Goal: Task Accomplishment & Management: Use online tool/utility

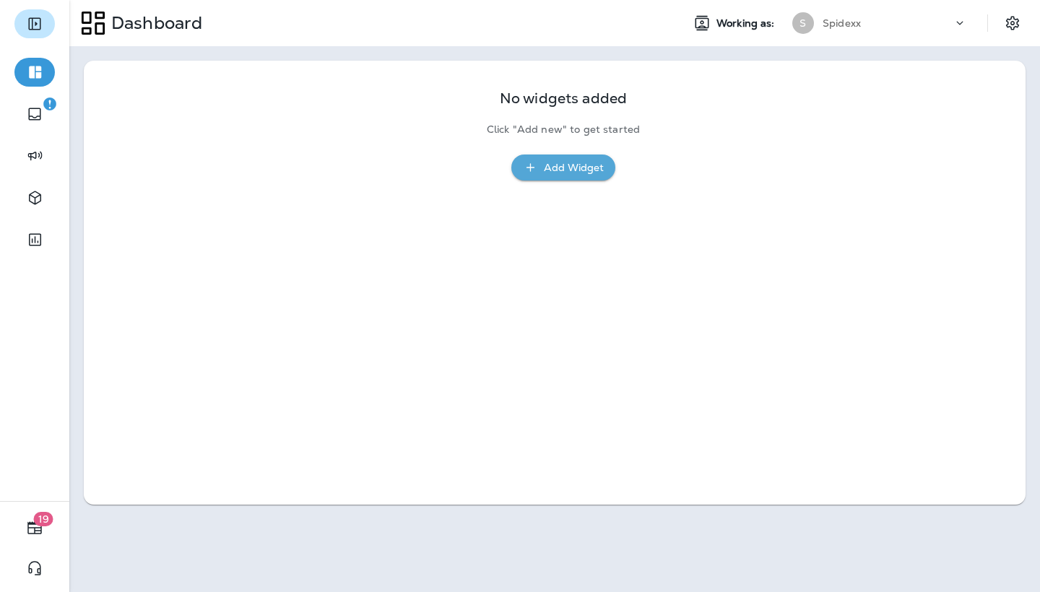
click at [33, 25] on icon "Expand Sidebar" at bounding box center [34, 24] width 12 height 12
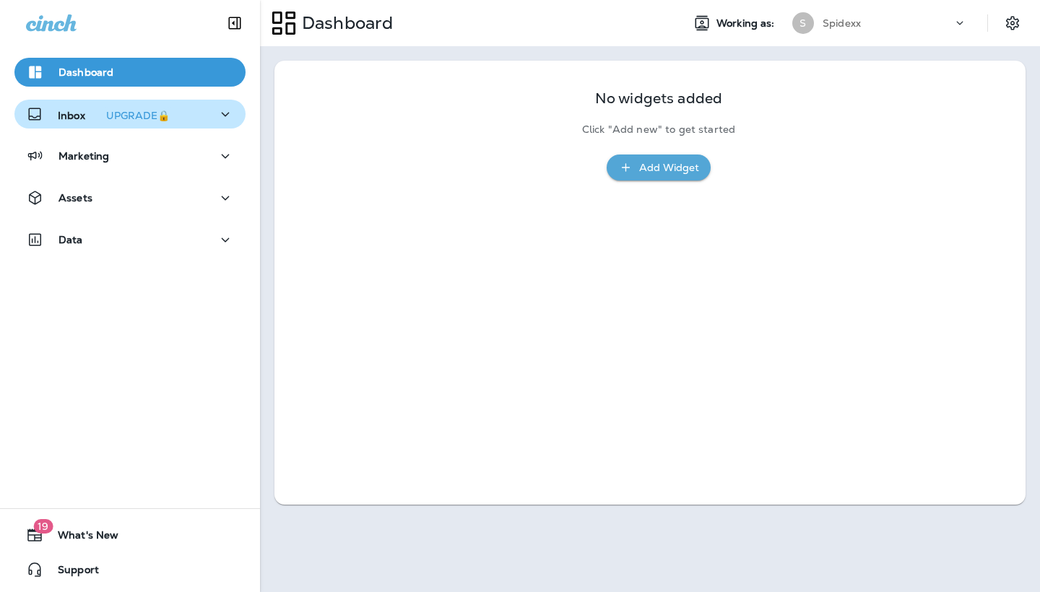
click at [60, 116] on p "Inbox UPGRADE🔒" at bounding box center [117, 114] width 118 height 15
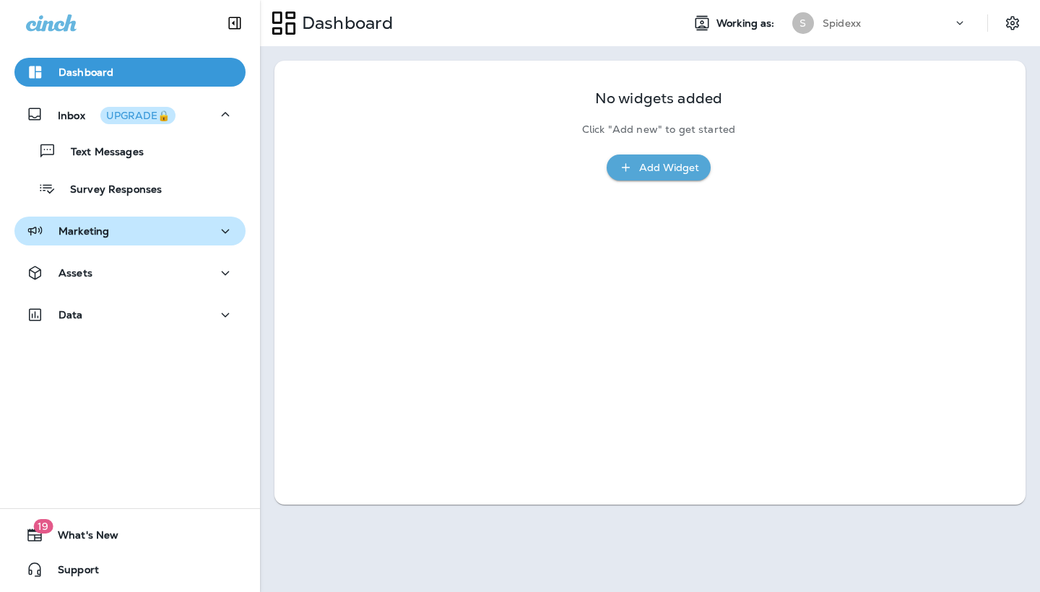
click at [129, 229] on div "Marketing" at bounding box center [130, 232] width 208 height 18
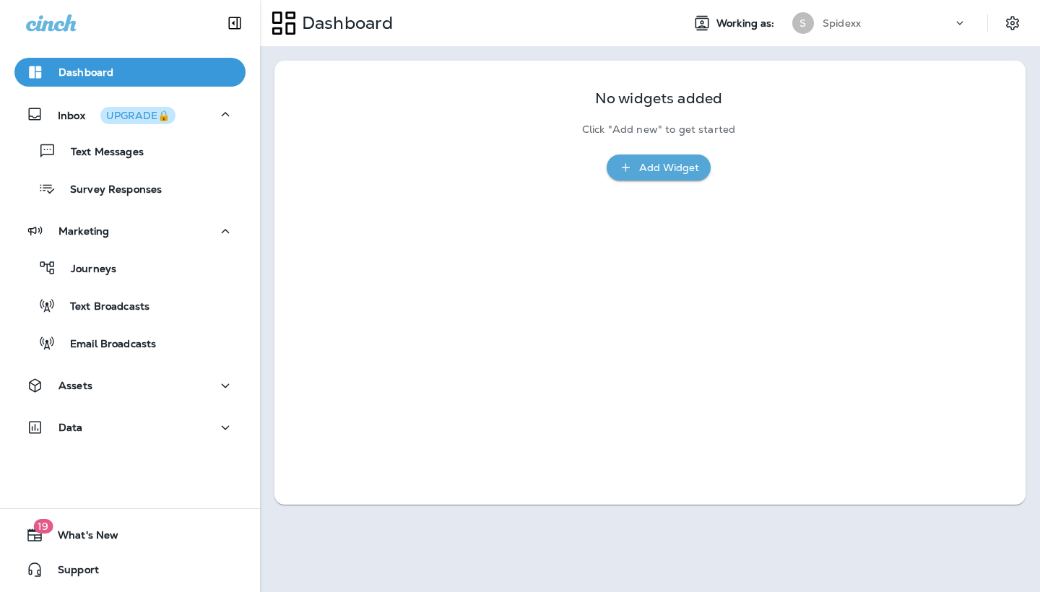
click at [108, 288] on div "Journeys Text Broadcasts Email Broadcasts" at bounding box center [129, 302] width 231 height 113
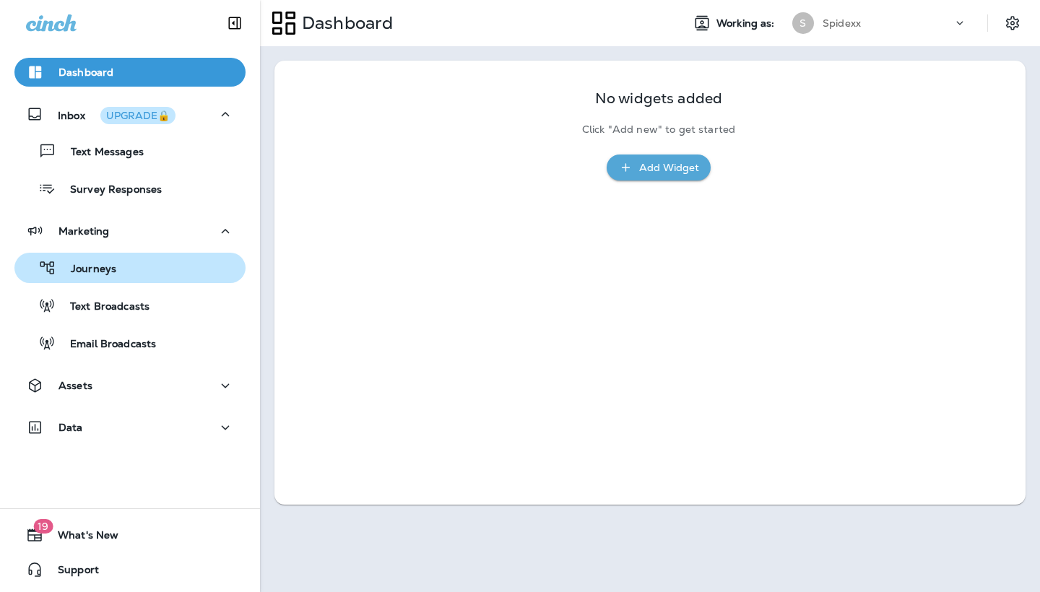
click at [124, 276] on div "Journeys" at bounding box center [130, 268] width 220 height 22
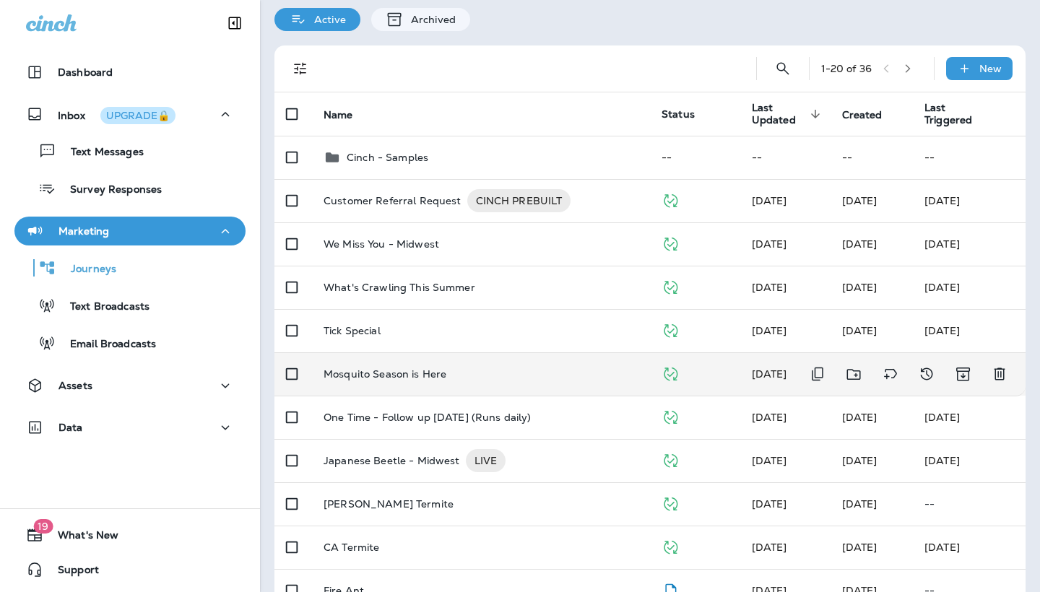
scroll to position [66, 0]
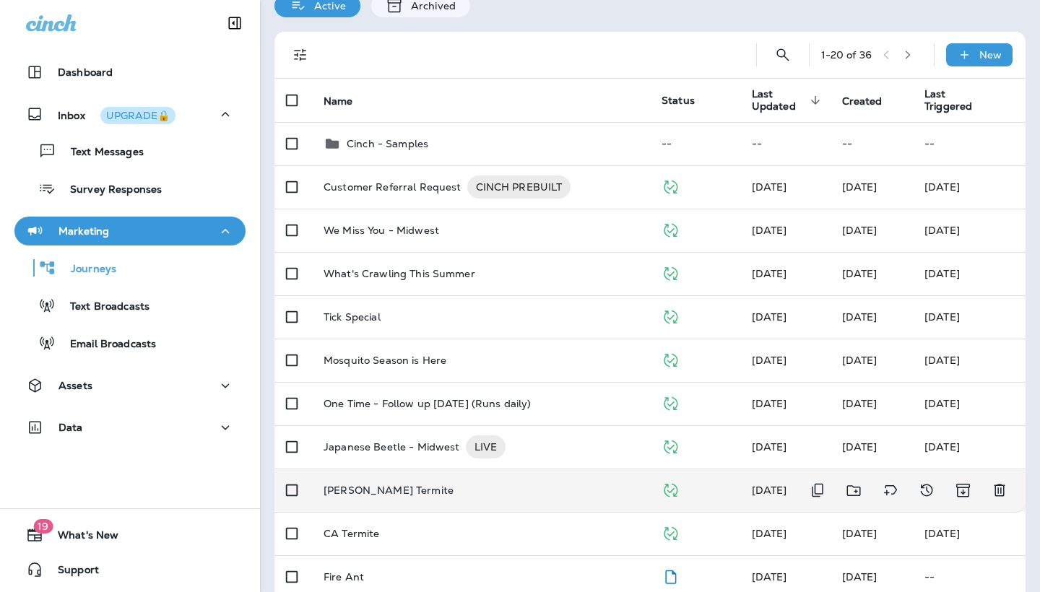
click at [511, 485] on div "[PERSON_NAME] Termite" at bounding box center [481, 491] width 315 height 12
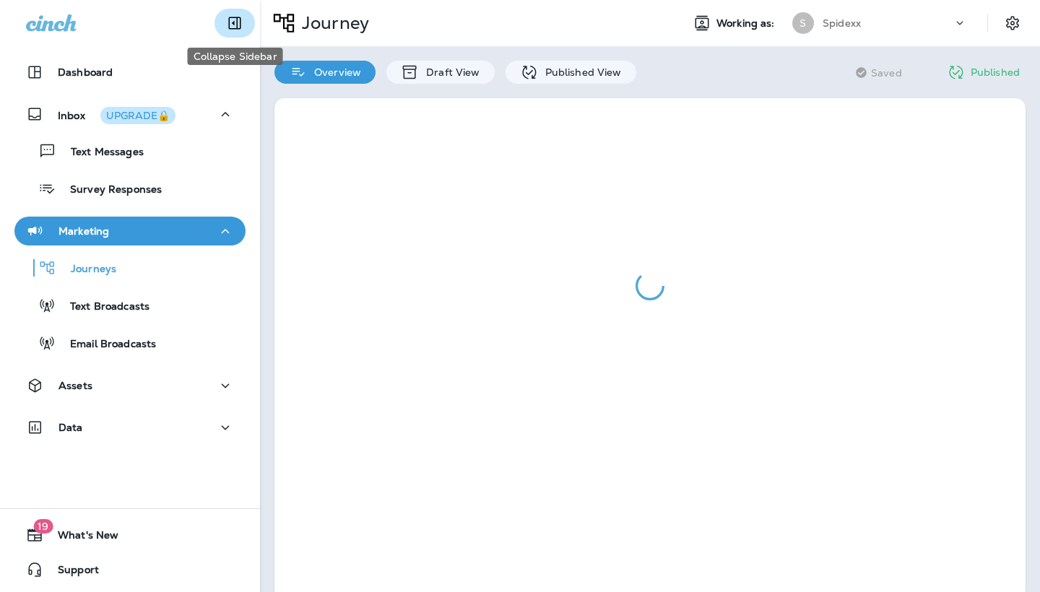
click at [240, 29] on icon "Collapse Sidebar" at bounding box center [235, 23] width 12 height 12
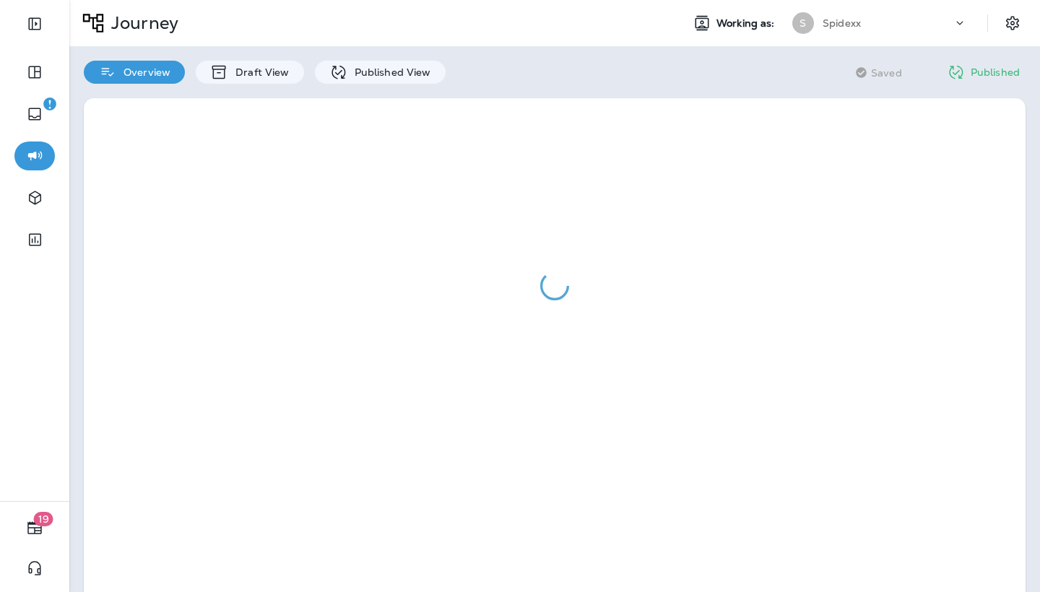
click at [355, 85] on div at bounding box center [554, 350] width 971 height 532
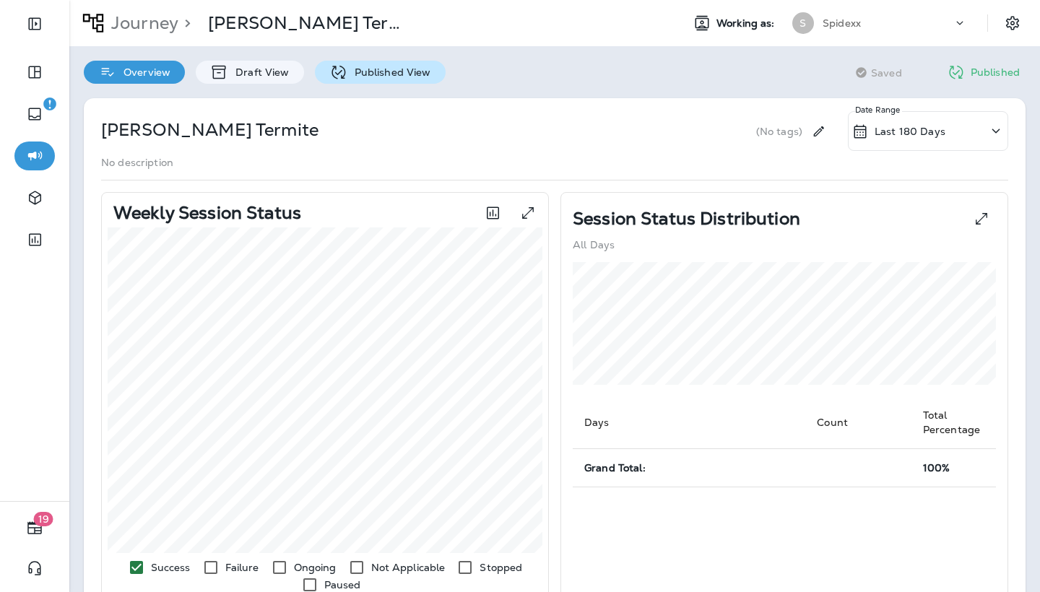
click at [378, 72] on p "Published View" at bounding box center [389, 72] width 84 height 12
